Goal: Task Accomplishment & Management: Manage account settings

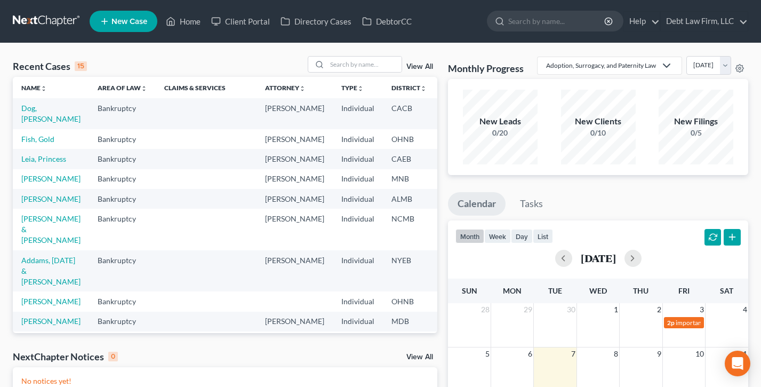
click at [20, 116] on td "Dog, Clifford" at bounding box center [51, 113] width 76 height 30
click at [33, 116] on link "Dog, Clifford" at bounding box center [50, 113] width 59 height 20
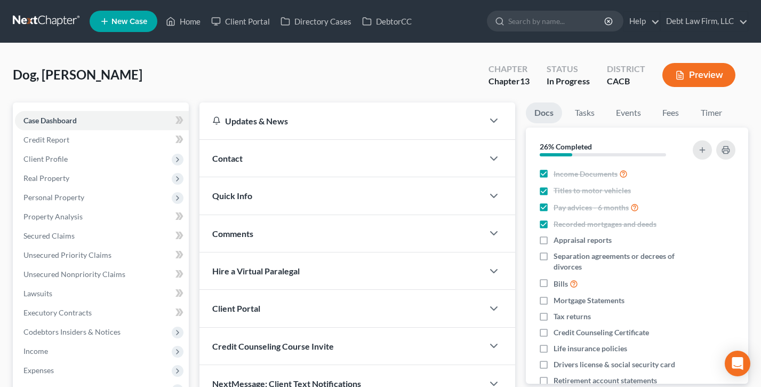
scroll to position [170, 0]
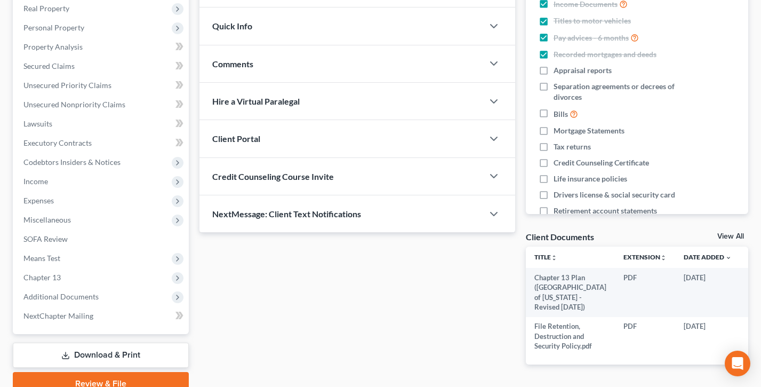
click at [306, 90] on div "Hire a Virtual Paralegal" at bounding box center [341, 101] width 284 height 37
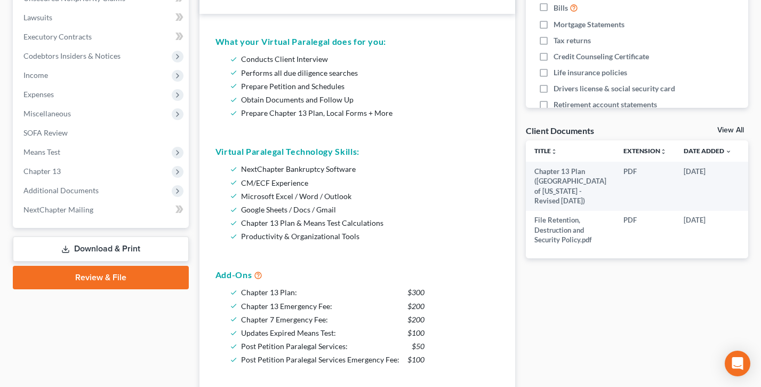
scroll to position [0, 0]
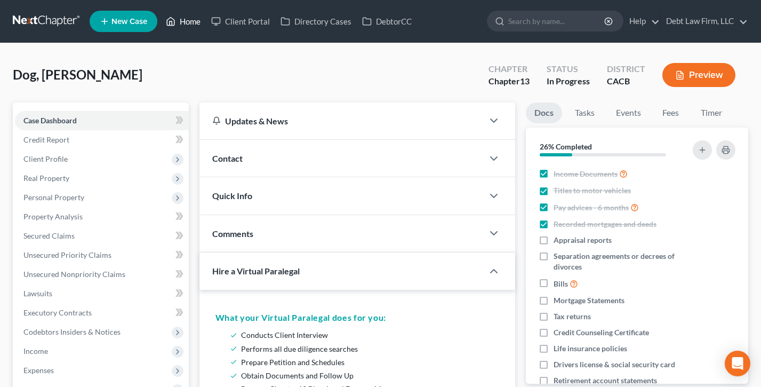
click at [180, 23] on link "Home" at bounding box center [183, 21] width 45 height 19
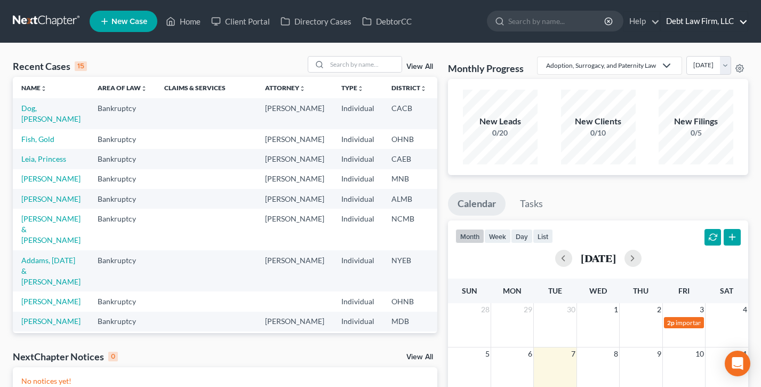
click at [708, 21] on link "Debt Law Firm, LLC" at bounding box center [704, 21] width 87 height 19
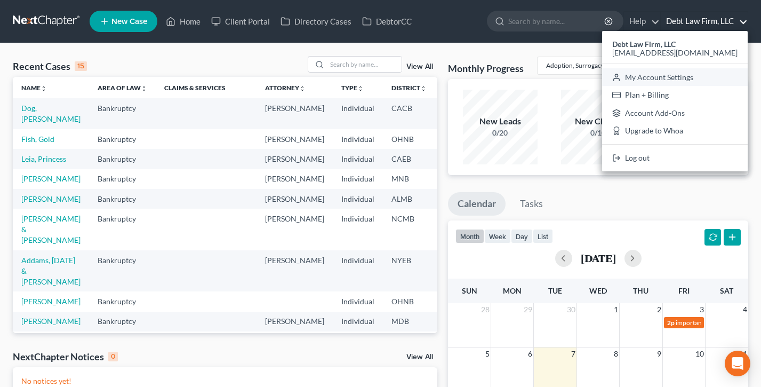
click at [685, 78] on link "My Account Settings" at bounding box center [675, 77] width 146 height 18
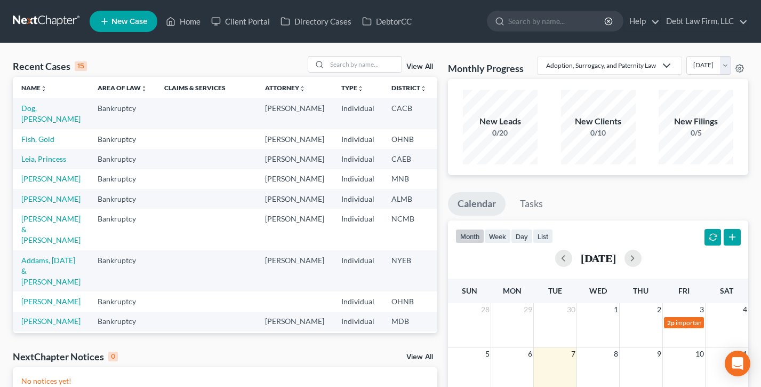
select select "24"
select select "36"
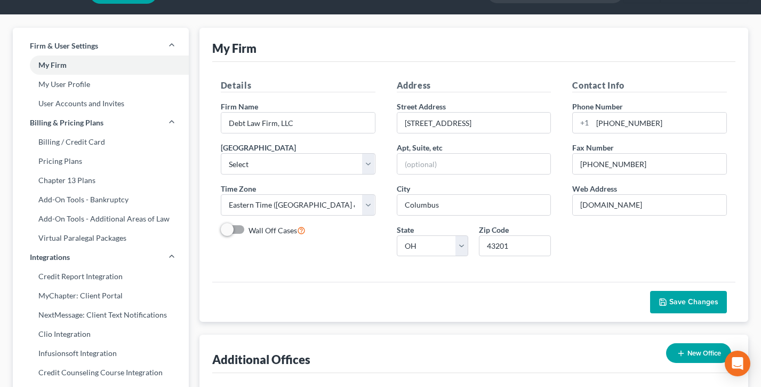
scroll to position [29, 0]
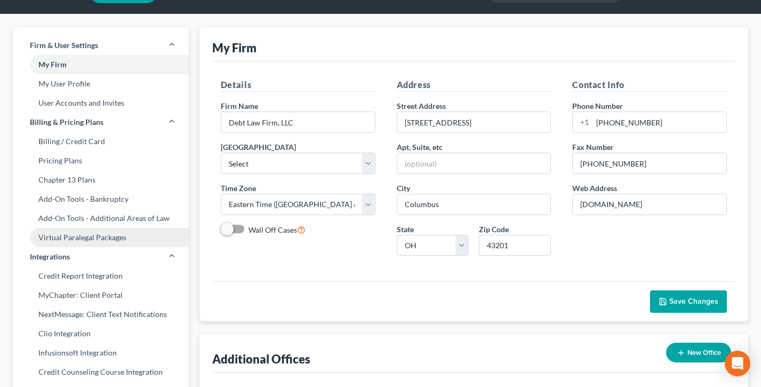
click at [63, 238] on link "Virtual Paralegal Packages" at bounding box center [101, 237] width 176 height 19
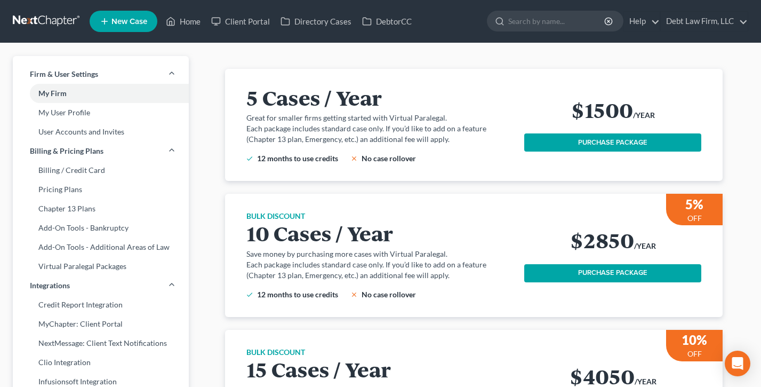
scroll to position [35, 0]
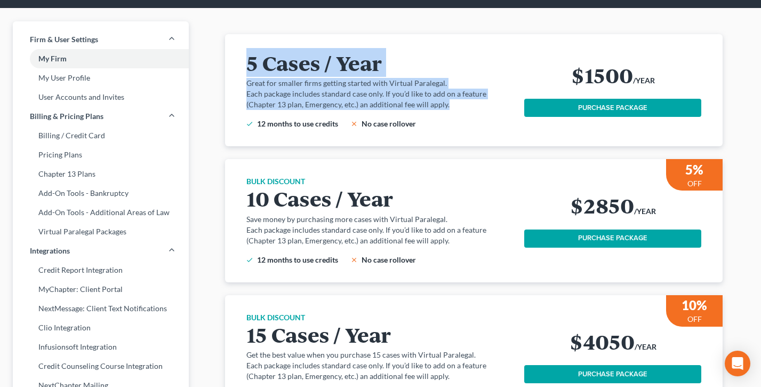
drag, startPoint x: 453, startPoint y: 108, endPoint x: 239, endPoint y: 66, distance: 218.0
click at [239, 66] on div "5 Cases / Year Great for smaller firms getting started with Virtual Paralegal. …" at bounding box center [474, 90] width 472 height 112
drag, startPoint x: 460, startPoint y: 101, endPoint x: 259, endPoint y: 56, distance: 206.0
click at [259, 56] on div "5 Cases / Year Great for smaller firms getting started with Virtual Paralegal. …" at bounding box center [385, 90] width 278 height 78
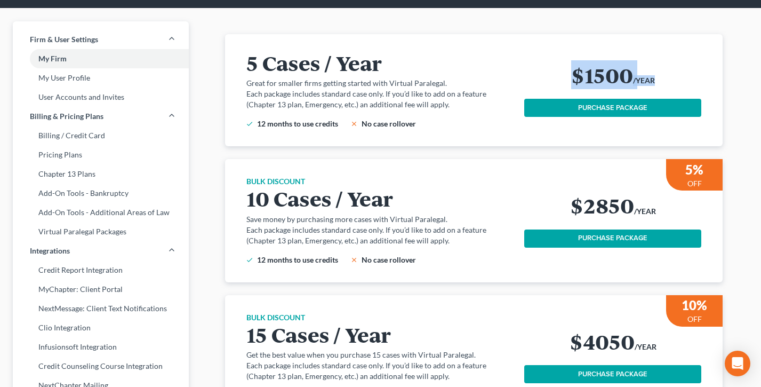
drag, startPoint x: 656, startPoint y: 81, endPoint x: 562, endPoint y: 71, distance: 95.4
click at [562, 71] on div "$1500 /YEAR" at bounding box center [612, 76] width 177 height 27
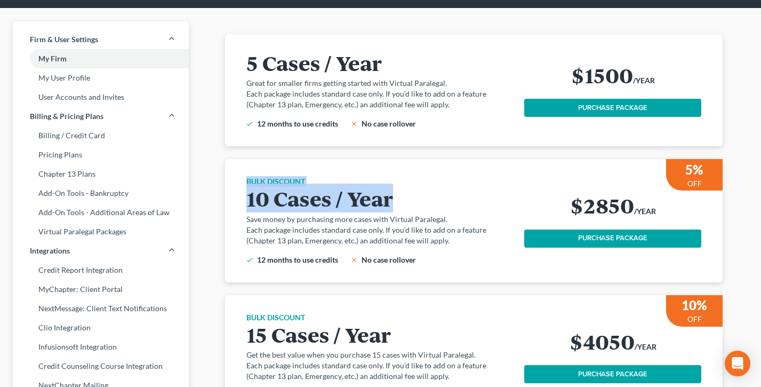
drag, startPoint x: 412, startPoint y: 199, endPoint x: 237, endPoint y: 186, distance: 174.9
click at [238, 186] on div "BULK DISCOUNT 10 Cases / Year Save money by purchasing more cases with Virtual …" at bounding box center [474, 220] width 472 height 123
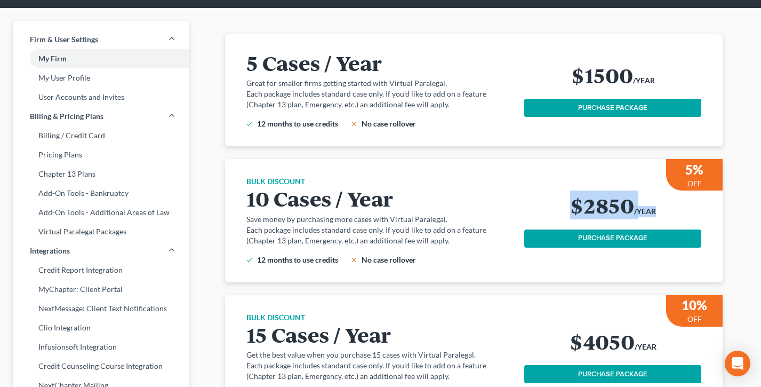
drag, startPoint x: 689, startPoint y: 220, endPoint x: 549, endPoint y: 199, distance: 141.2
click at [549, 199] on div "$2850 /YEAR" at bounding box center [612, 207] width 177 height 27
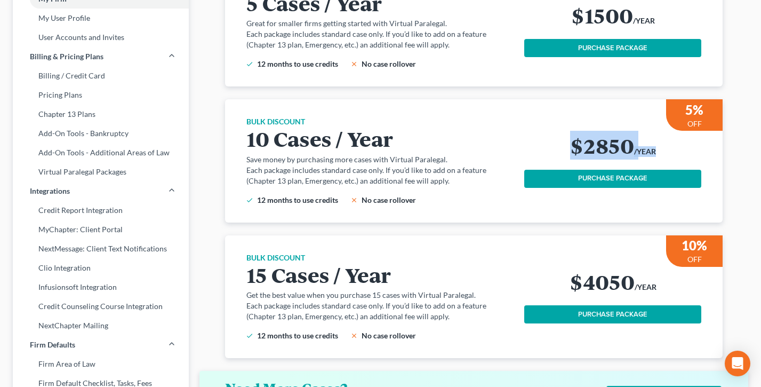
scroll to position [228, 0]
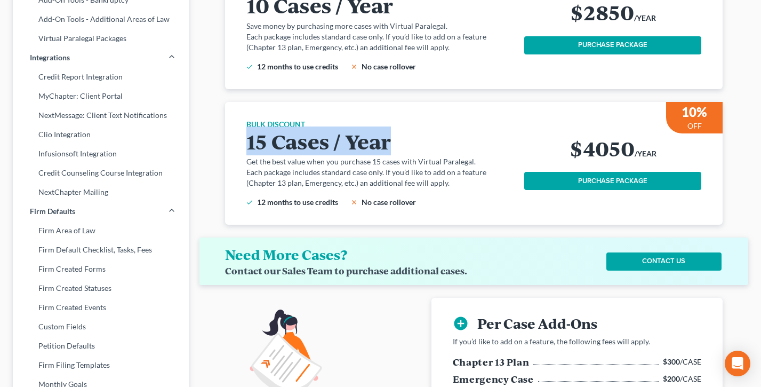
drag, startPoint x: 396, startPoint y: 151, endPoint x: 242, endPoint y: 139, distance: 155.2
click at [242, 139] on div "BULK DISCOUNT 15 Cases / Year Get the best value when you purchase 15 cases wit…" at bounding box center [474, 163] width 472 height 123
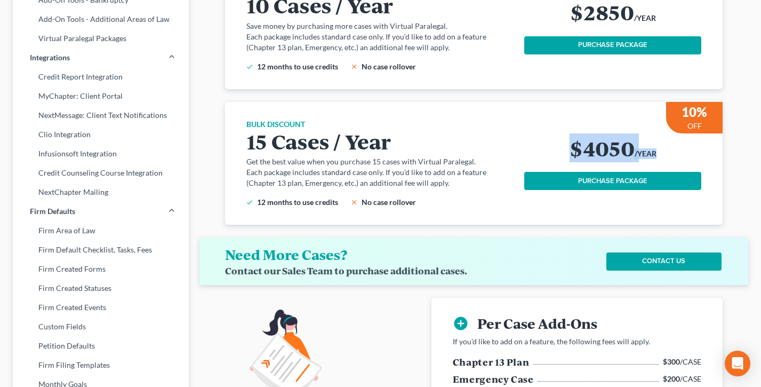
drag, startPoint x: 666, startPoint y: 152, endPoint x: 568, endPoint y: 150, distance: 97.6
click at [568, 150] on div "$4050 /YEAR" at bounding box center [612, 150] width 177 height 27
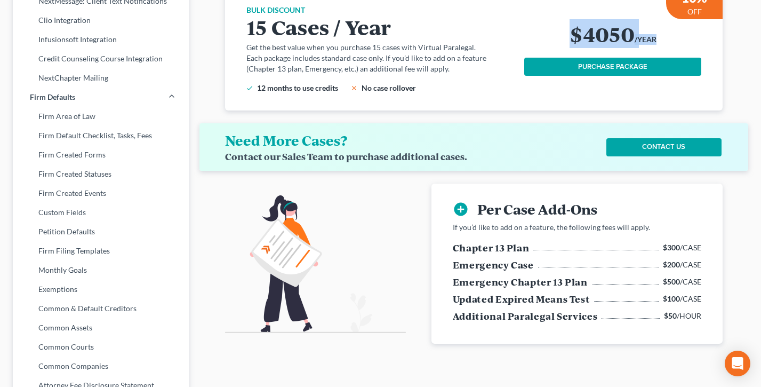
scroll to position [366, 0]
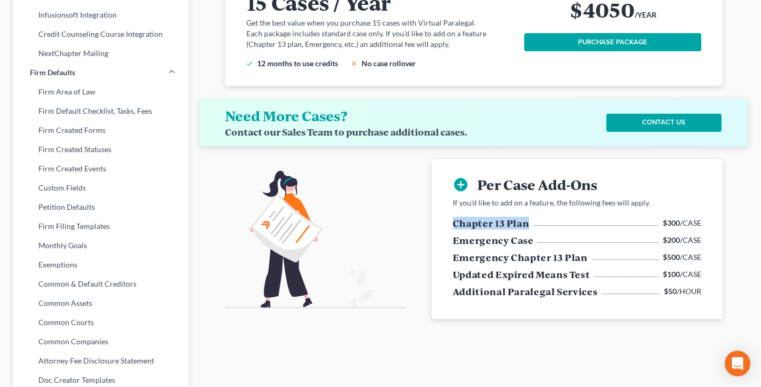
drag, startPoint x: 530, startPoint y: 211, endPoint x: 448, endPoint y: 208, distance: 82.2
click at [448, 208] on div "add_circle Per Case Add-Ons If you’d like to add on a feature, the following fe…" at bounding box center [577, 239] width 266 height 160
drag, startPoint x: 715, startPoint y: 217, endPoint x: 663, endPoint y: 212, distance: 51.5
click at [663, 212] on div "add_circle Per Case Add-Ons If you’d like to add on a feature, the following fe…" at bounding box center [576, 239] width 291 height 160
click at [501, 217] on h5 "Chapter 13 Plan" at bounding box center [491, 223] width 77 height 13
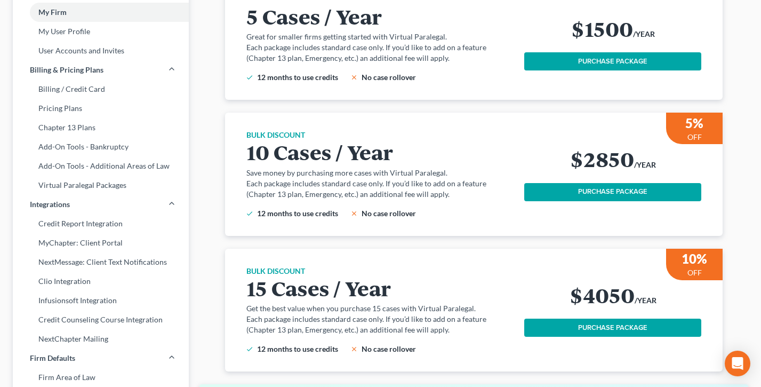
scroll to position [62, 0]
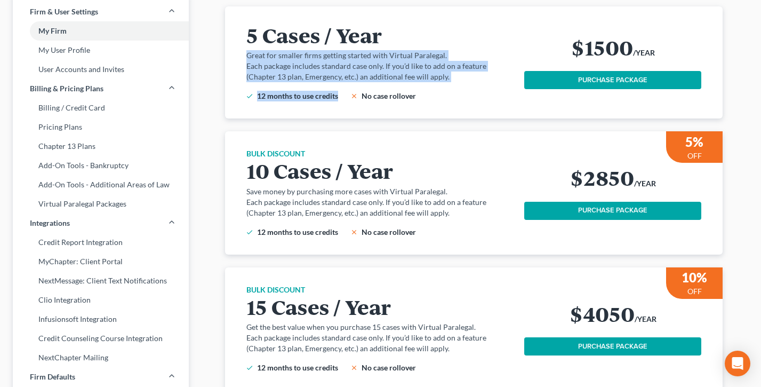
drag, startPoint x: 452, startPoint y: 83, endPoint x: 278, endPoint y: 50, distance: 177.1
click at [278, 50] on div "5 Cases / Year Great for smaller firms getting started with Virtual Paralegal. …" at bounding box center [385, 62] width 278 height 78
click at [442, 83] on div "5 Cases / Year Great for smaller firms getting started with Virtual Paralegal. …" at bounding box center [385, 62] width 278 height 78
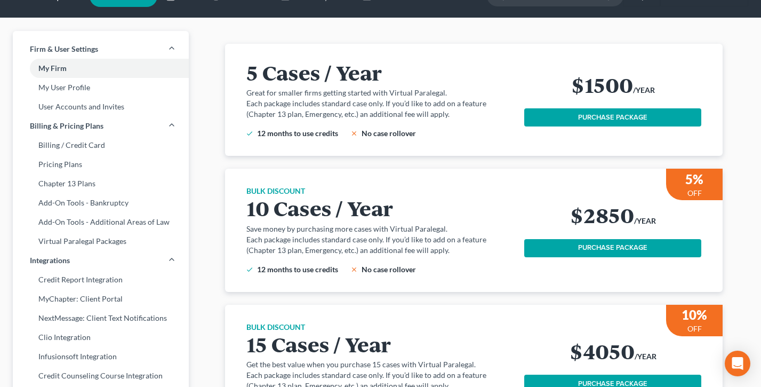
scroll to position [25, 0]
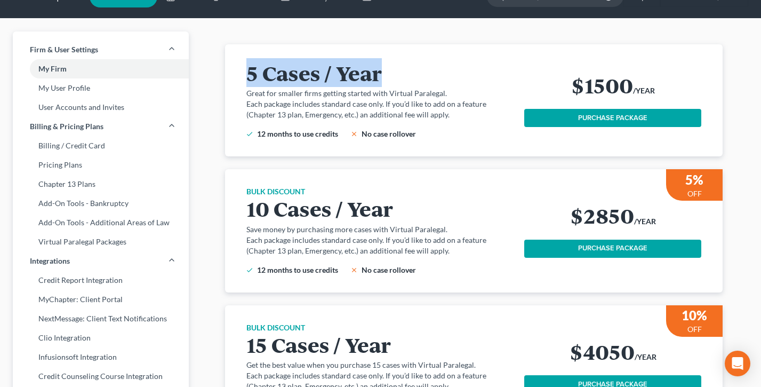
drag, startPoint x: 412, startPoint y: 75, endPoint x: 242, endPoint y: 72, distance: 170.1
click at [242, 72] on div "5 Cases / Year Great for smaller firms getting started with Virtual Paralegal. …" at bounding box center [474, 100] width 472 height 112
click at [412, 78] on h2 "5 Cases / Year" at bounding box center [379, 72] width 266 height 22
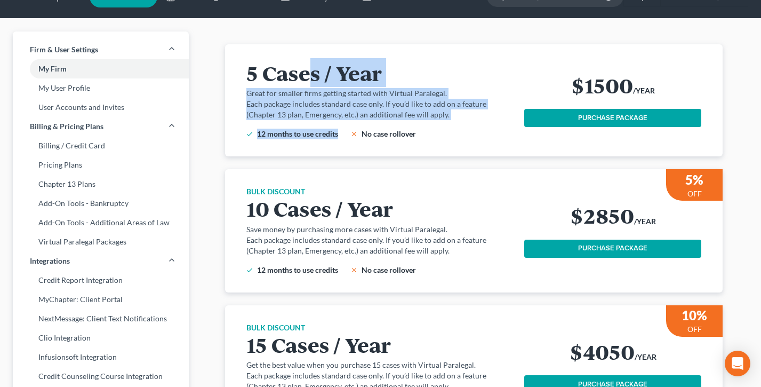
drag, startPoint x: 445, startPoint y: 122, endPoint x: 286, endPoint y: 65, distance: 169.4
click at [296, 67] on div "5 Cases / Year Great for smaller firms getting started with Virtual Paralegal. …" at bounding box center [385, 100] width 278 height 78
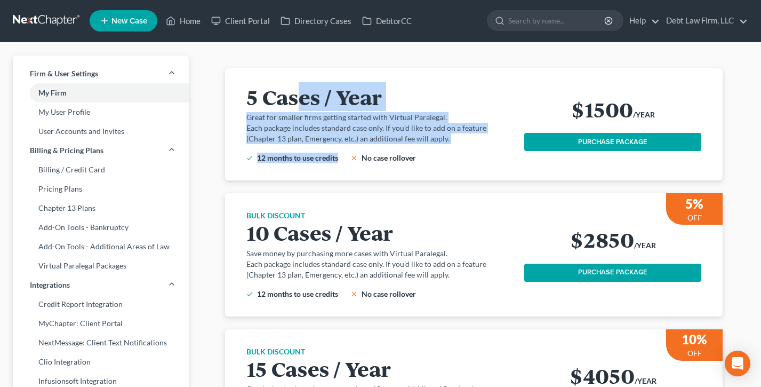
scroll to position [0, 0]
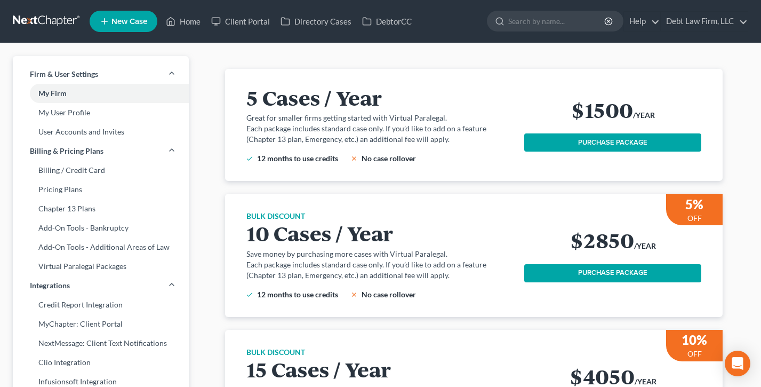
click at [445, 78] on div "5 Cases / Year Great for smaller firms getting started with Virtual Paralegal. …" at bounding box center [474, 125] width 472 height 112
click at [187, 20] on link "Home" at bounding box center [183, 21] width 45 height 19
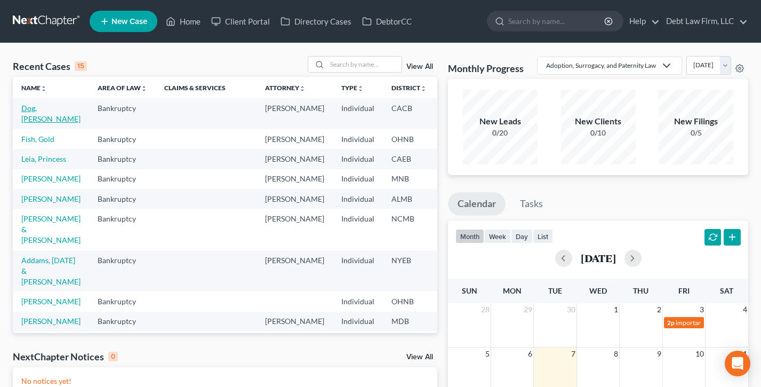
click at [27, 115] on link "Dog, Clifford" at bounding box center [50, 113] width 59 height 20
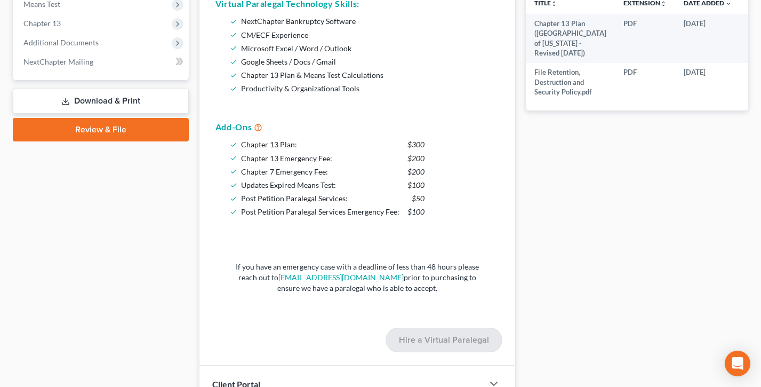
scroll to position [440, 0]
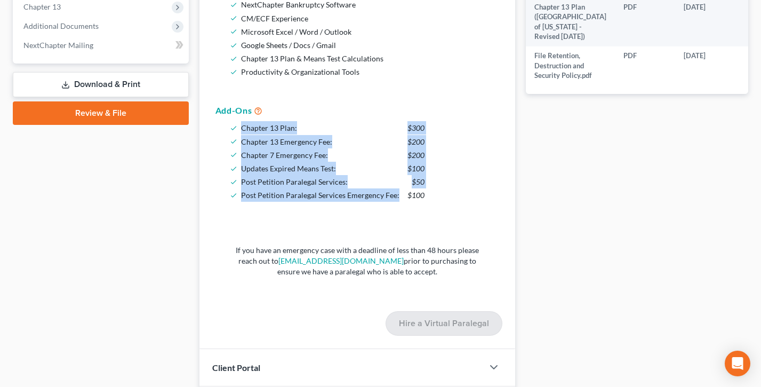
drag, startPoint x: 440, startPoint y: 198, endPoint x: 236, endPoint y: 124, distance: 217.5
click at [236, 124] on div "Chapter 13 Plan: $300 Chapter 13 Emergency Fee: $200 Chapter 7 Emergency Fee: $…" at bounding box center [357, 161] width 284 height 81
click at [386, 164] on li "Updates Expired Means Test: $100" at bounding box center [332, 168] width 183 height 13
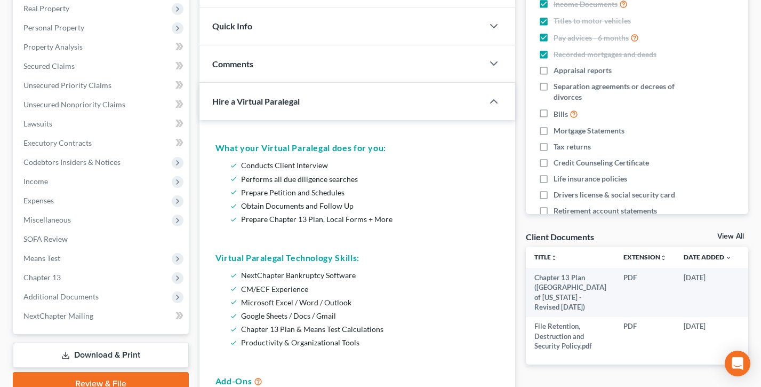
scroll to position [68, 0]
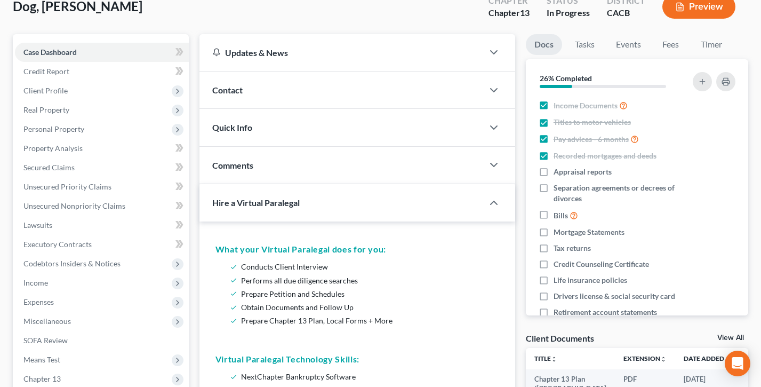
click at [317, 163] on div "Comments" at bounding box center [341, 165] width 284 height 37
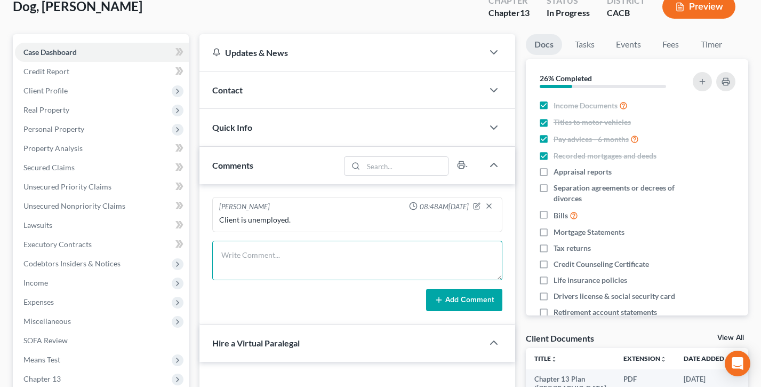
click at [268, 254] on textarea at bounding box center [357, 260] width 290 height 39
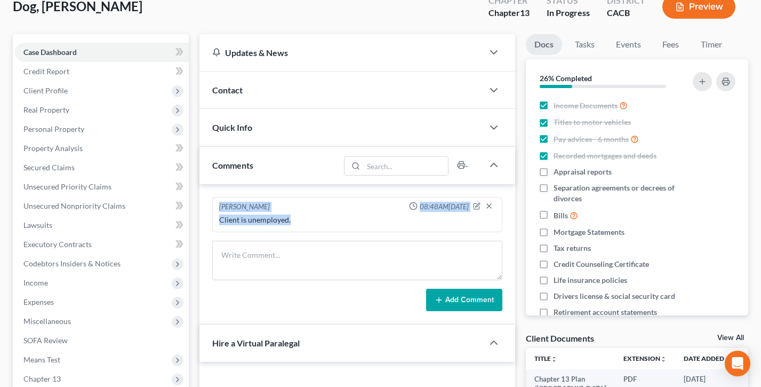
drag, startPoint x: 296, startPoint y: 218, endPoint x: 212, endPoint y: 195, distance: 87.5
click at [212, 195] on div "Atticus M. Finch 08:48AM, 08/12/2019 Client is unemployed. Add Comment" at bounding box center [357, 254] width 316 height 140
click at [311, 212] on div "Client is unemployed." at bounding box center [357, 219] width 281 height 15
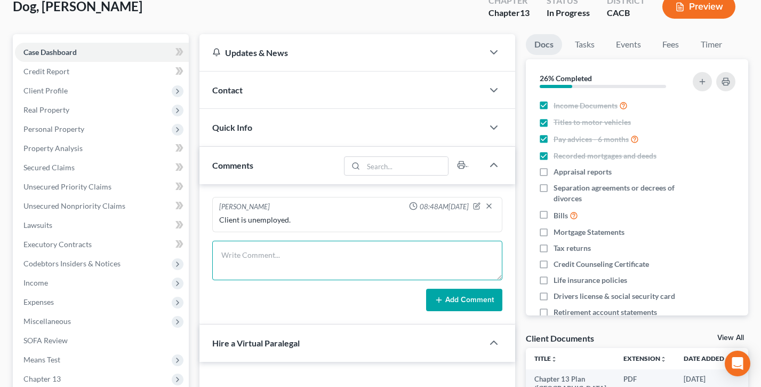
click at [265, 252] on textarea at bounding box center [357, 260] width 290 height 39
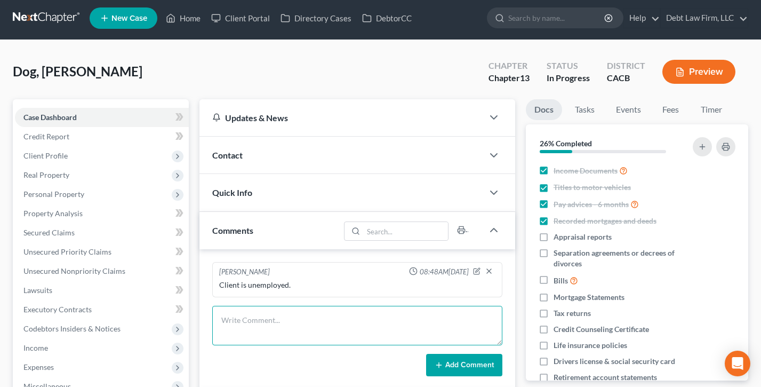
scroll to position [0, 0]
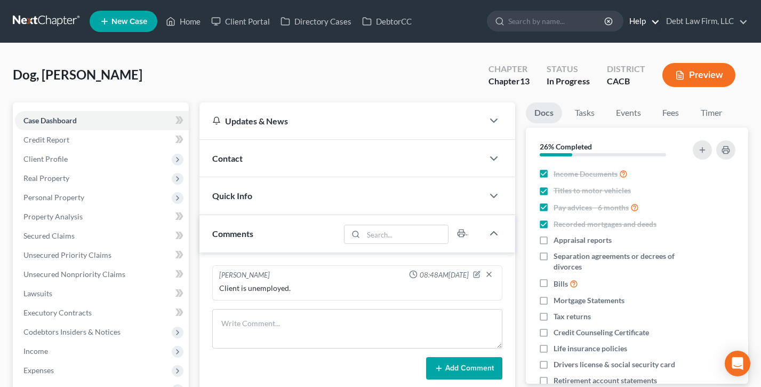
click at [640, 21] on link "Help" at bounding box center [642, 21] width 36 height 19
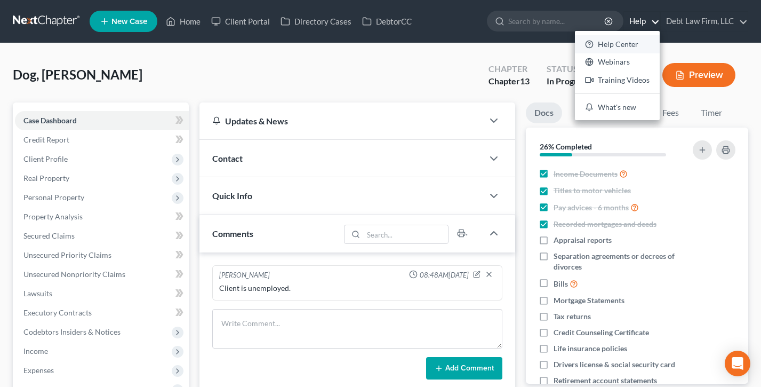
click at [623, 45] on link "Help Center" at bounding box center [617, 44] width 85 height 18
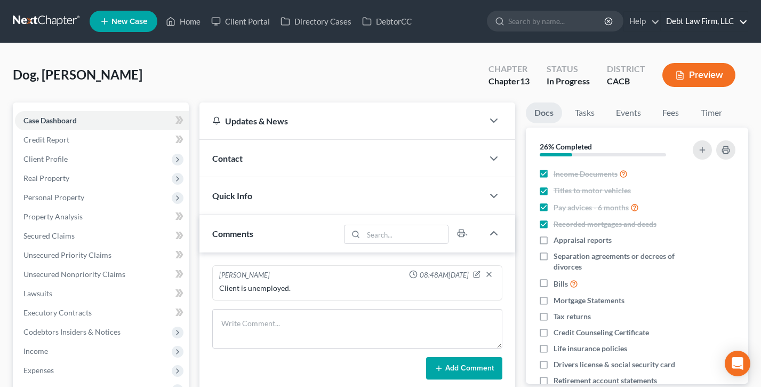
click at [701, 15] on link "Debt Law Firm, LLC" at bounding box center [704, 21] width 87 height 19
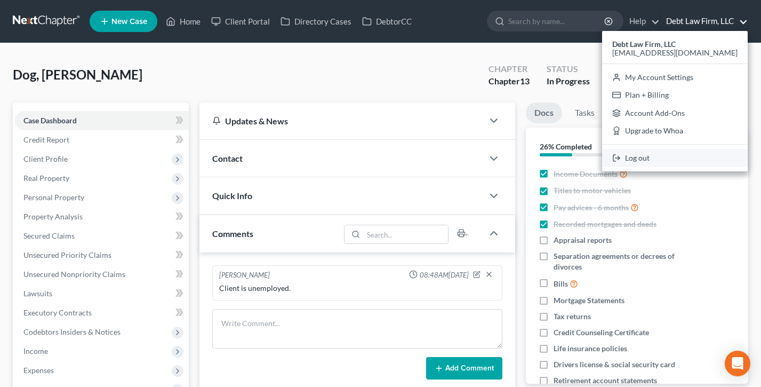
click at [680, 155] on link "Log out" at bounding box center [675, 158] width 146 height 18
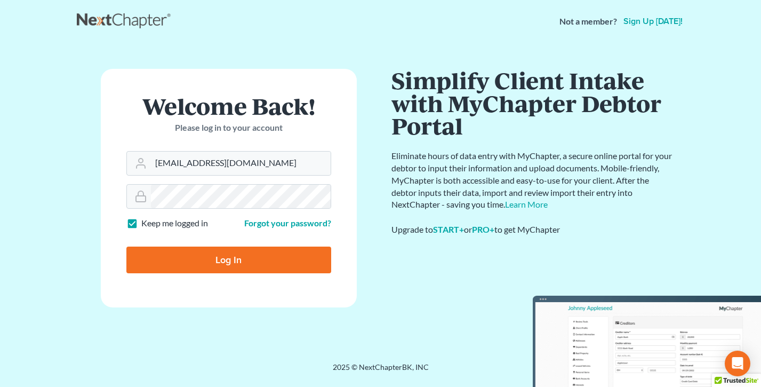
click at [214, 177] on form "Welcome Back! Please log in to your account Email Address [EMAIL_ADDRESS][DOMAI…" at bounding box center [229, 188] width 256 height 238
click at [230, 162] on input "[EMAIL_ADDRESS][DOMAIN_NAME]" at bounding box center [241, 162] width 180 height 23
type input "[PERSON_NAME][EMAIL_ADDRESS][DOMAIN_NAME]"
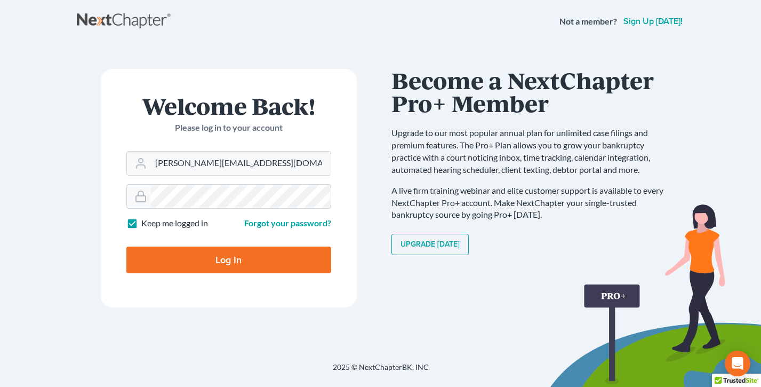
click at [223, 259] on input "Log In" at bounding box center [228, 259] width 205 height 27
type input "Thinking..."
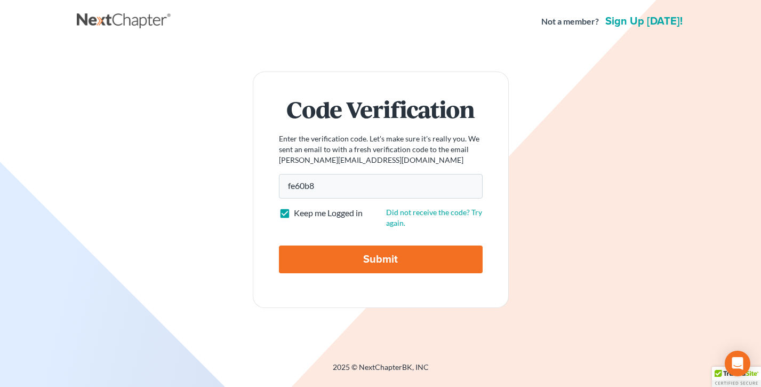
type input "fe60b8"
click at [279, 245] on input "Submit" at bounding box center [381, 259] width 204 height 28
type input "Thinking..."
